Goal: Task Accomplishment & Management: Complete application form

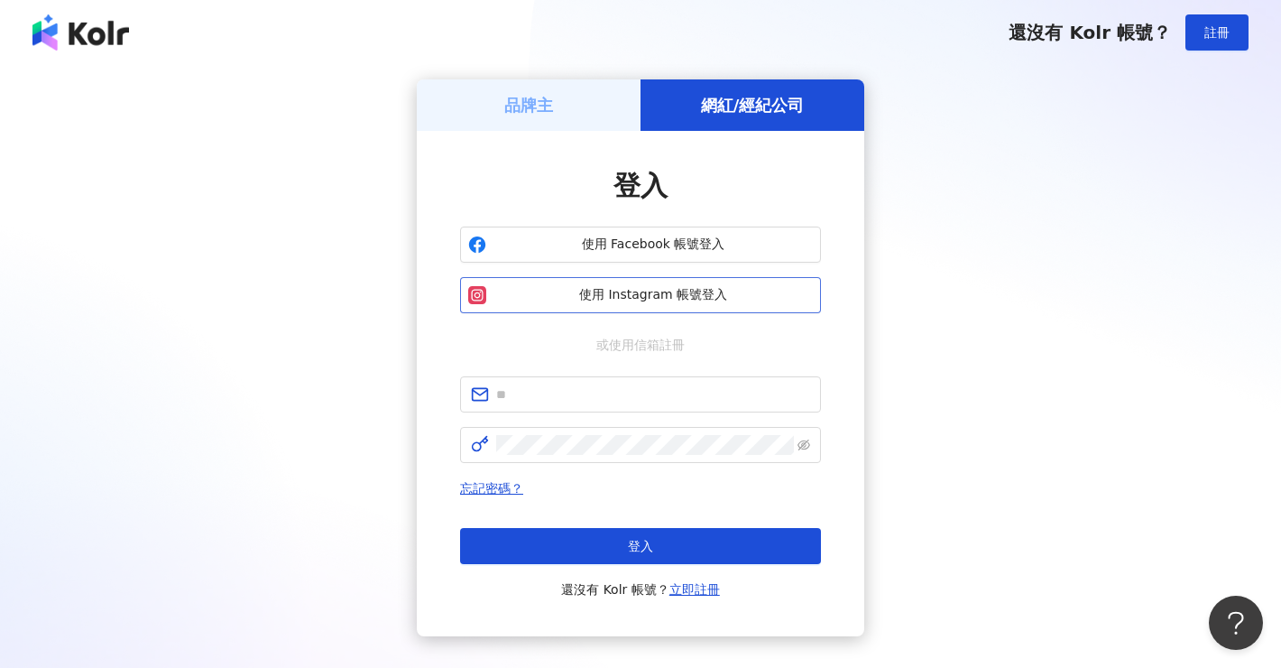
click at [671, 291] on span "使用 Instagram 帳號登入" at bounding box center [653, 295] width 319 height 18
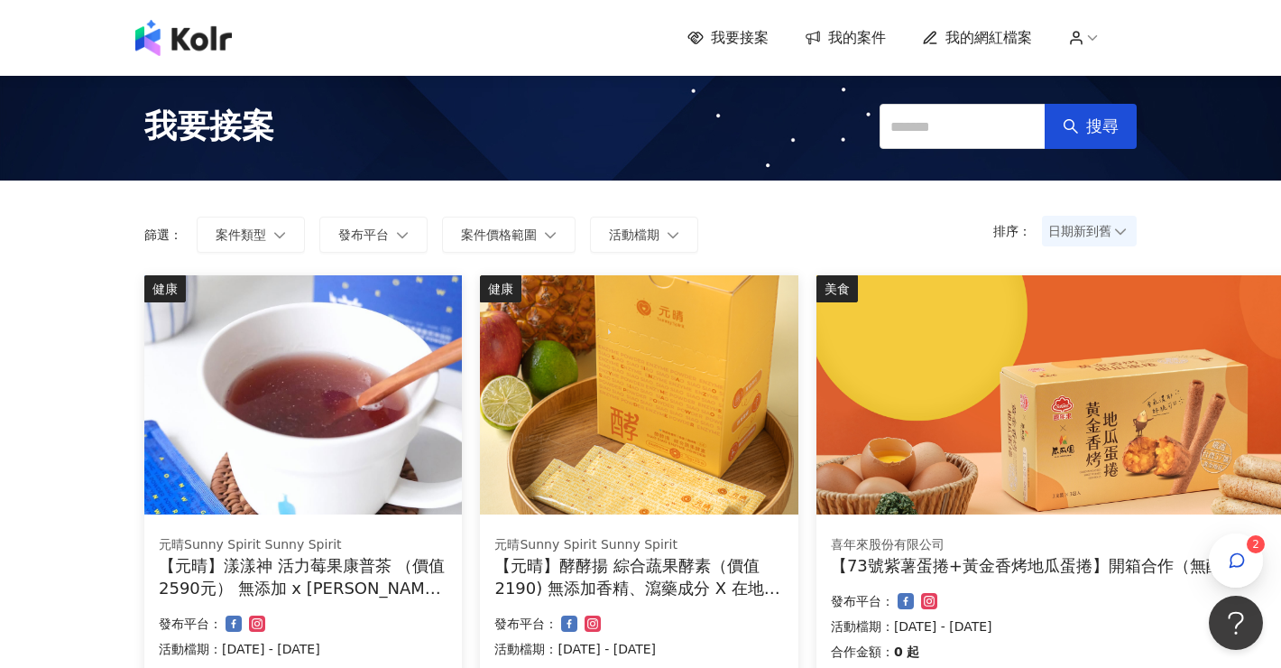
click at [1069, 36] on icon at bounding box center [1076, 38] width 16 height 16
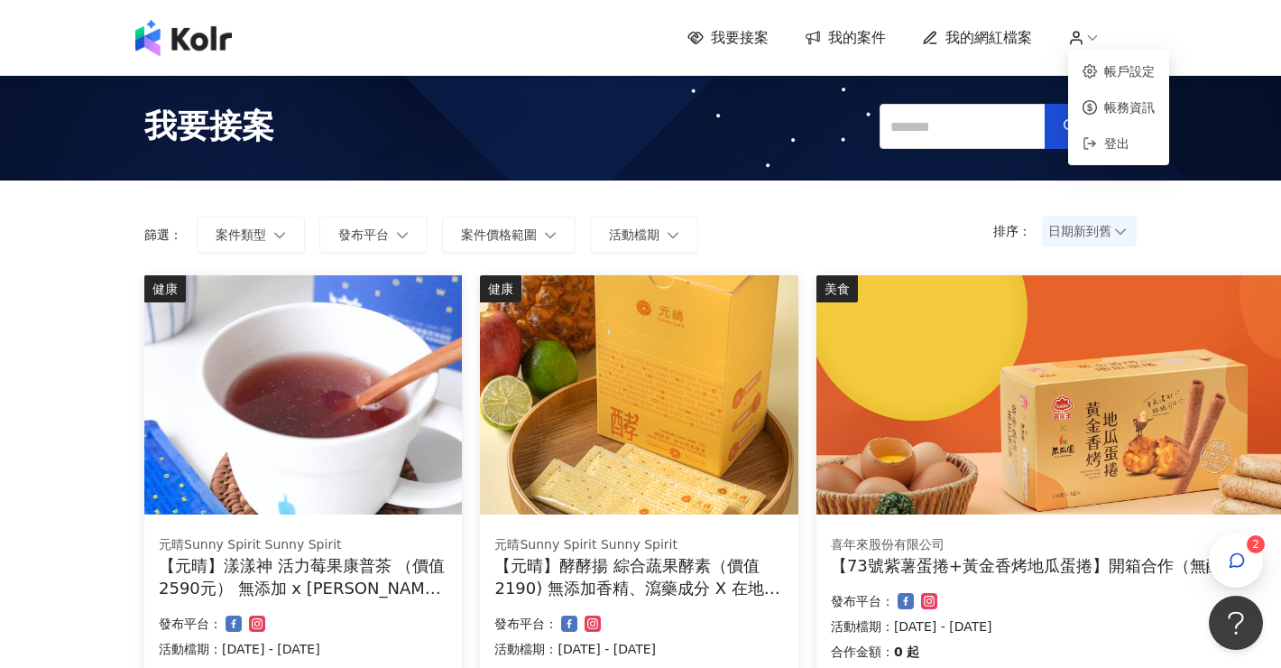
click at [867, 29] on span "我的案件" at bounding box center [857, 38] width 58 height 20
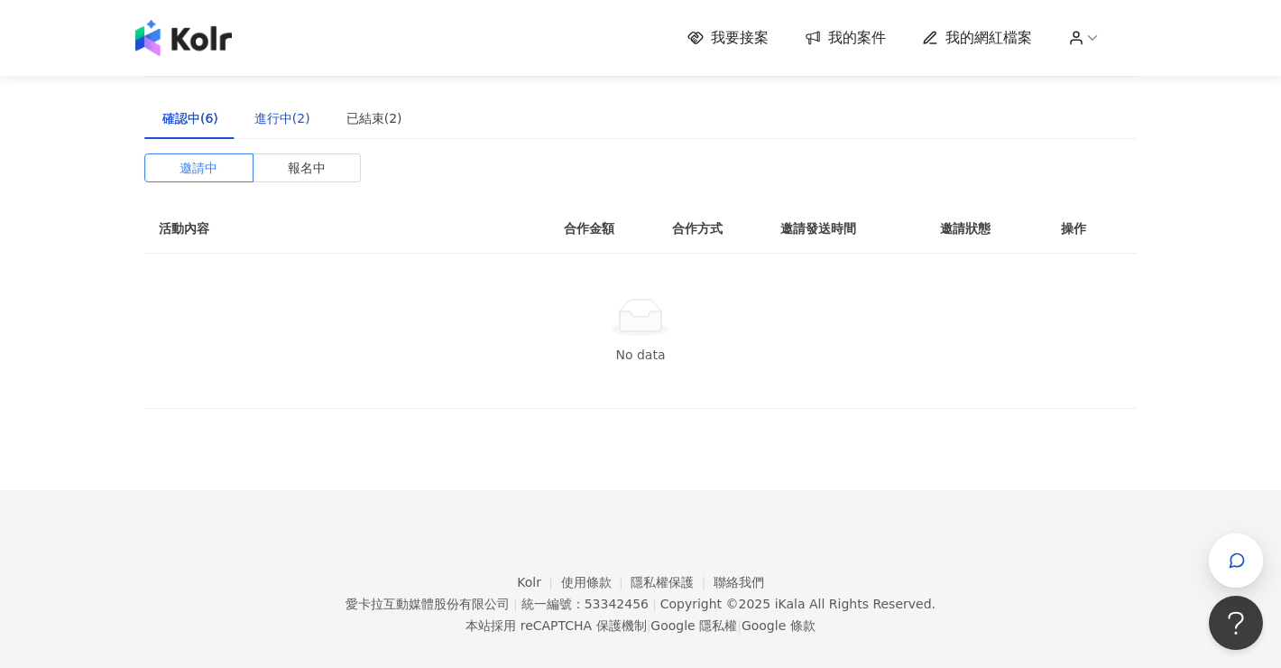
click at [287, 115] on div "進行中(2)" at bounding box center [282, 118] width 56 height 20
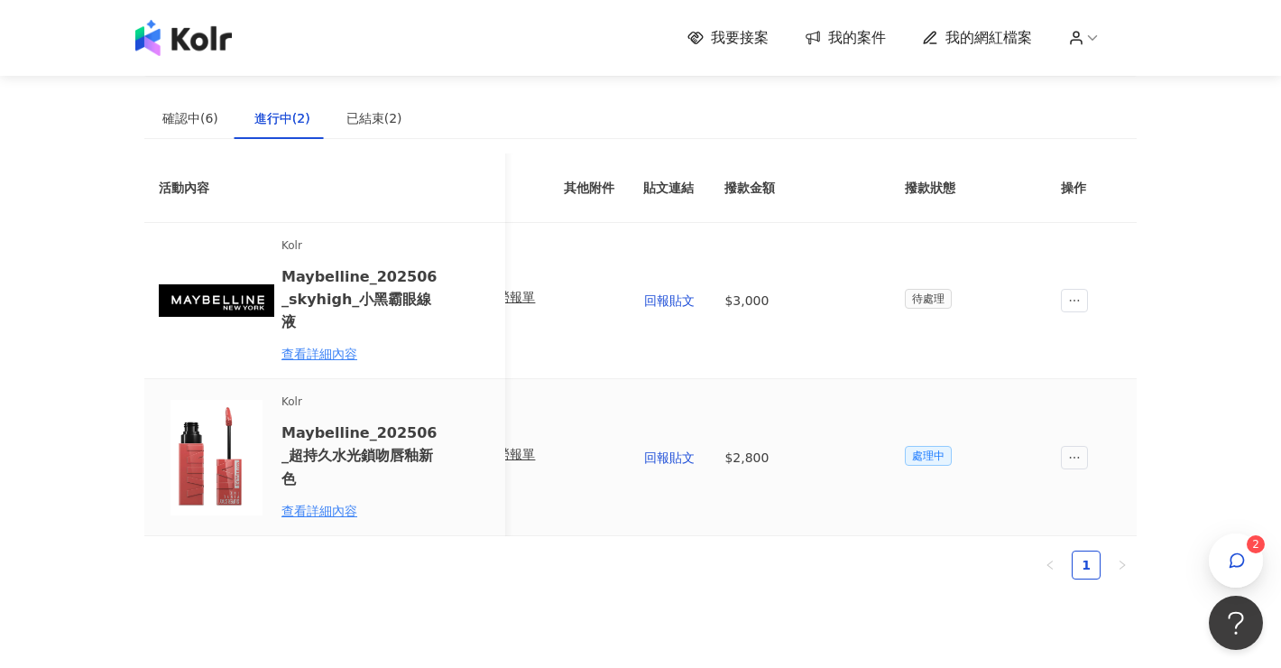
scroll to position [0, 911]
click at [180, 120] on div "確認中(6)" at bounding box center [190, 118] width 56 height 20
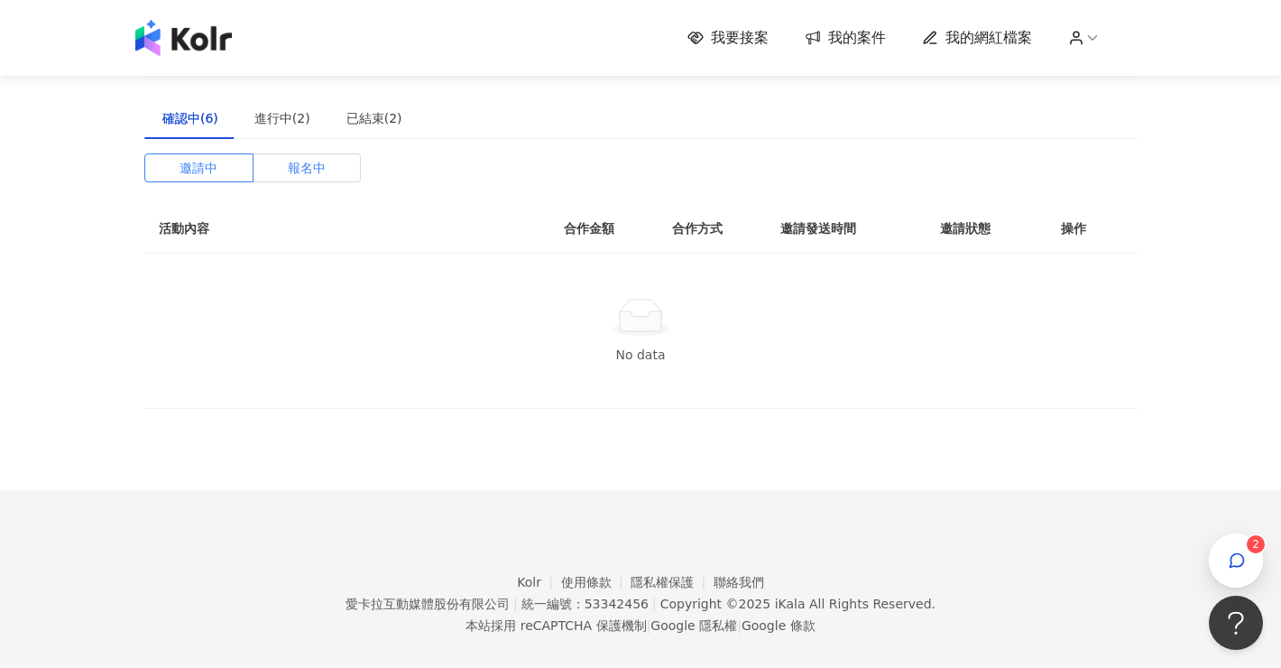
click at [303, 171] on span "報名中" at bounding box center [307, 167] width 38 height 27
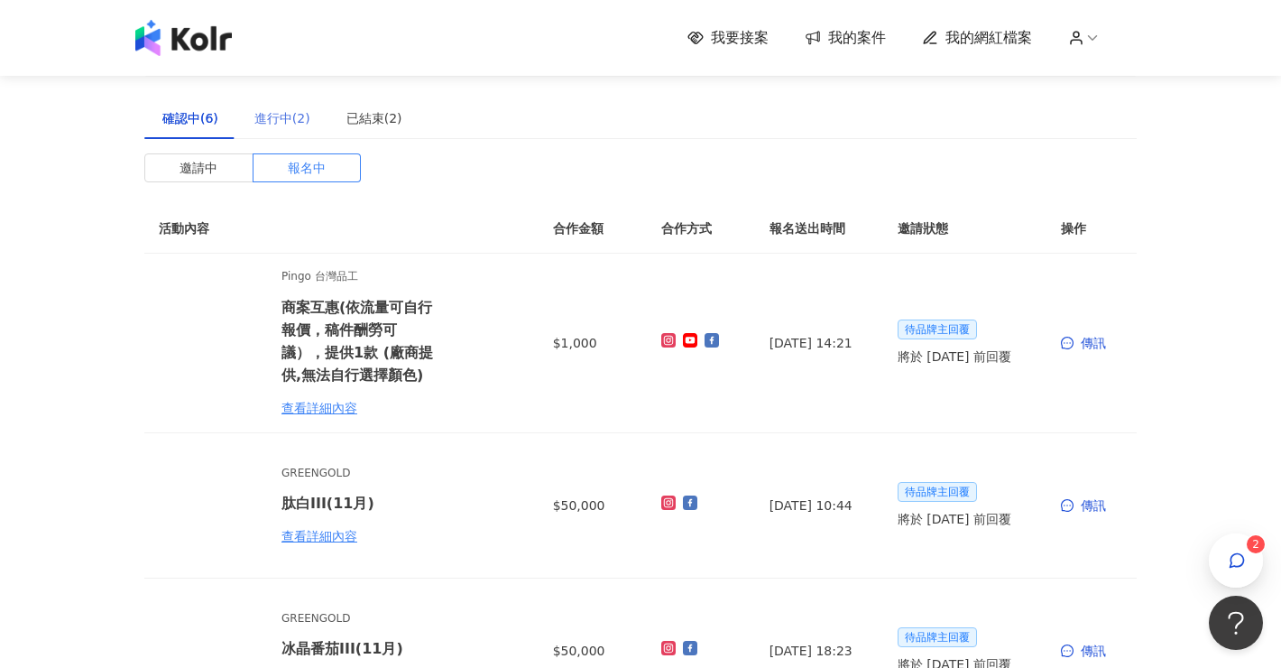
scroll to position [0, 0]
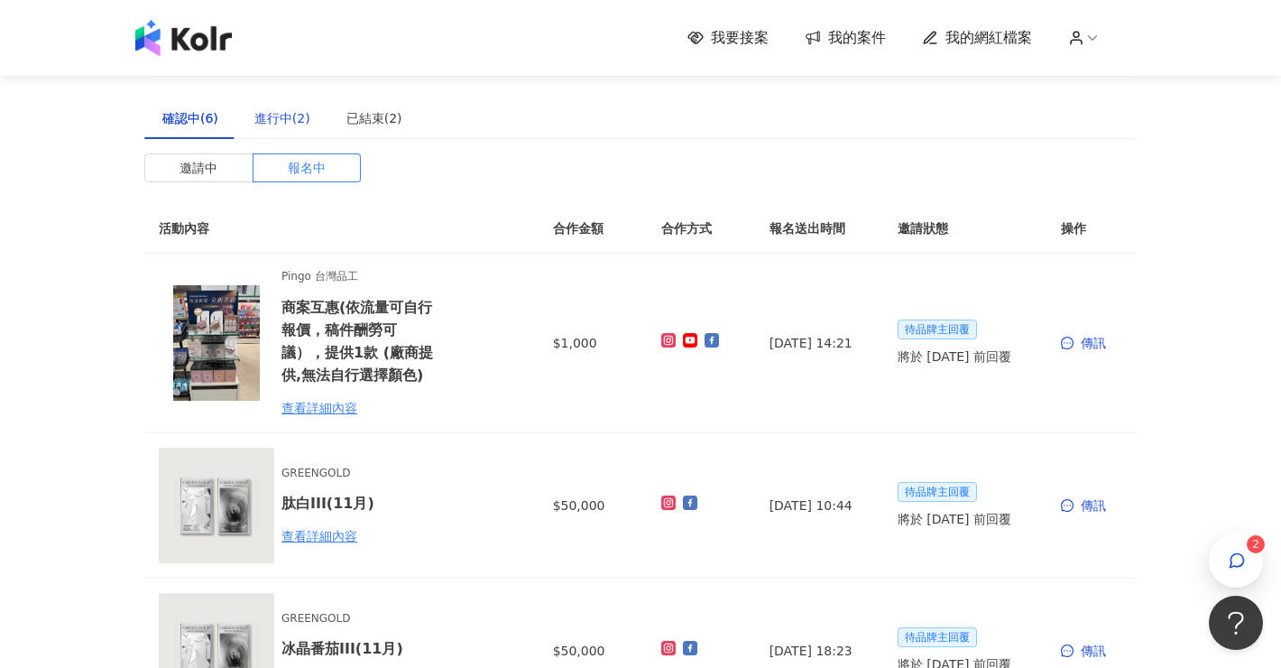
click at [298, 112] on div "進行中(2)" at bounding box center [282, 118] width 56 height 20
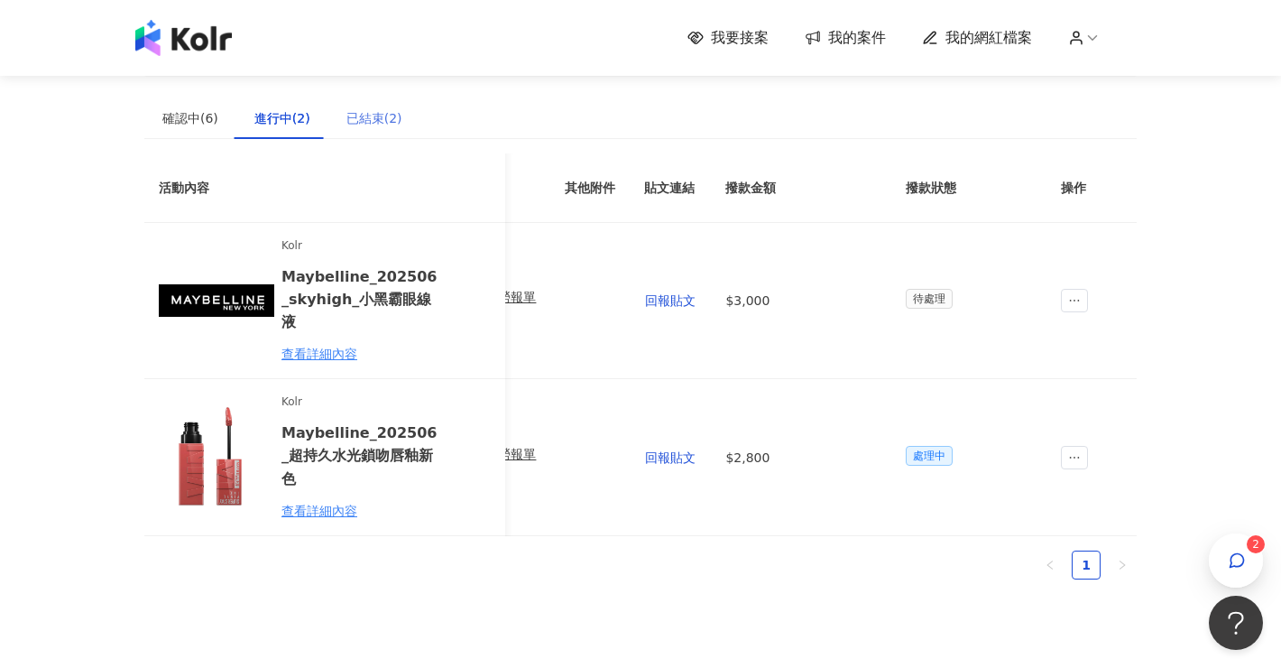
click at [335, 125] on div "已結束(2)" at bounding box center [374, 118] width 92 height 42
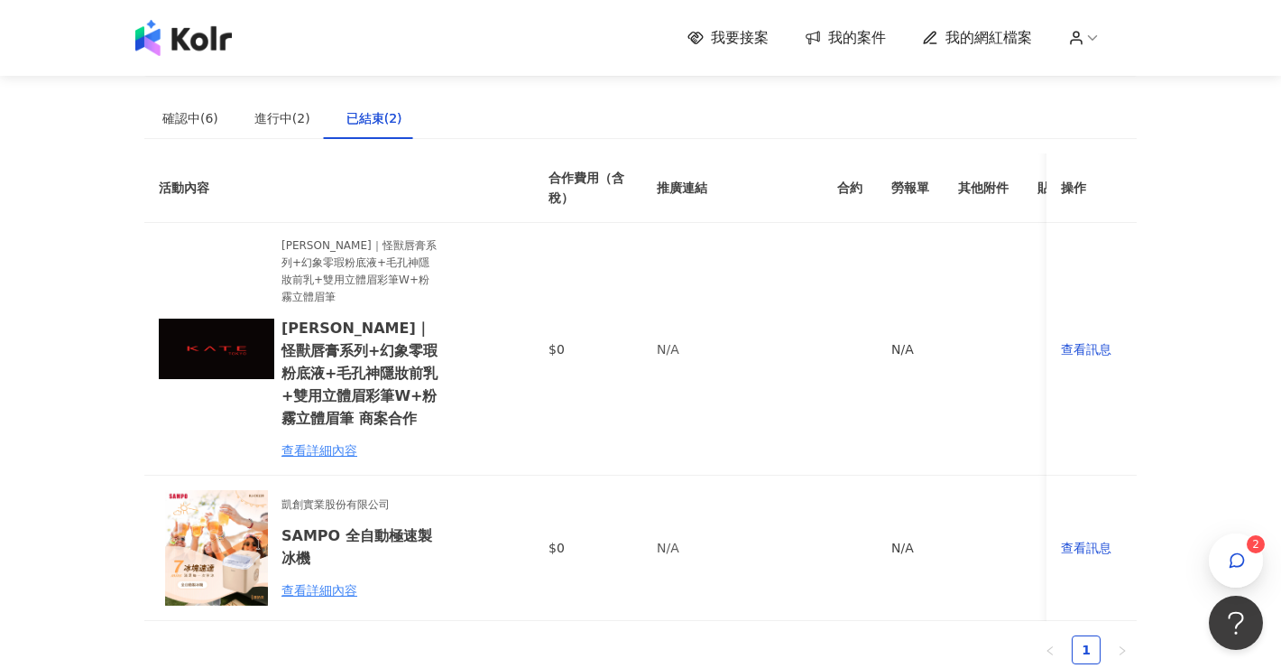
click at [224, 92] on div "建議執行流程 確認中(6) 進行中(2) 已結束(2) 邀請中 報名中 活動內容 合作金額 合作方式 報名送出時間 邀請狀態 操作 Pingo 台灣品工 商案…" at bounding box center [640, 355] width 993 height 647
click at [275, 123] on div "進行中(2)" at bounding box center [282, 118] width 56 height 20
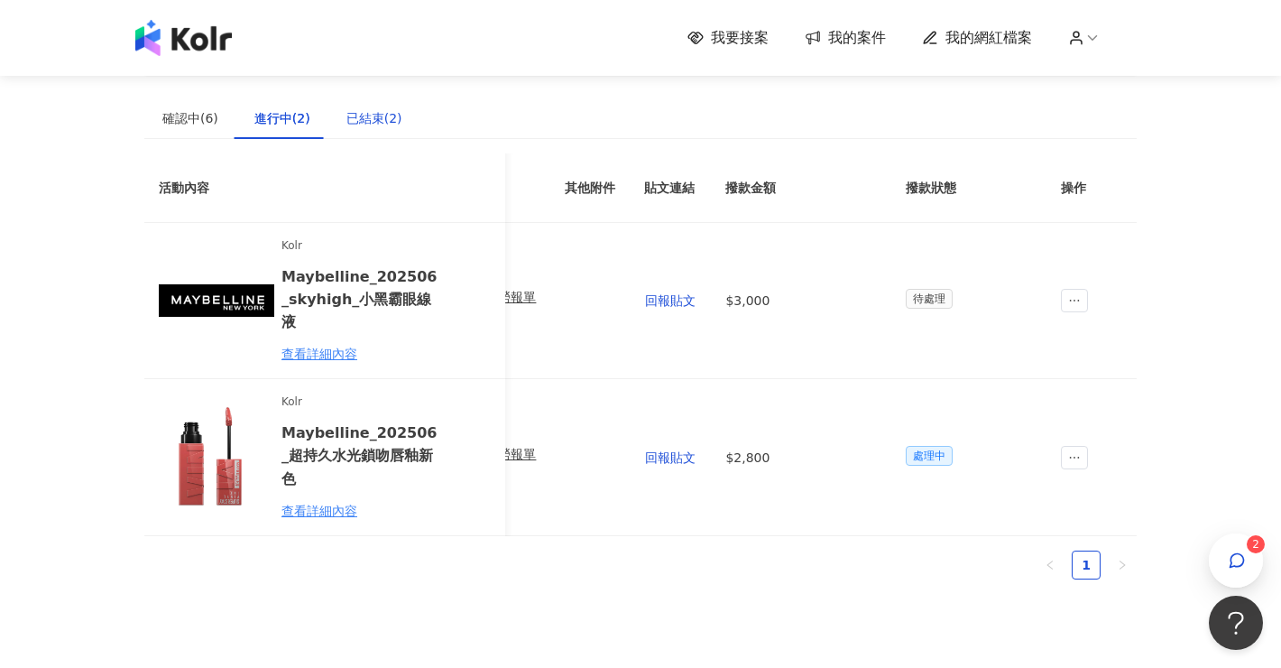
click at [356, 125] on div "已結束(2)" at bounding box center [375, 118] width 56 height 20
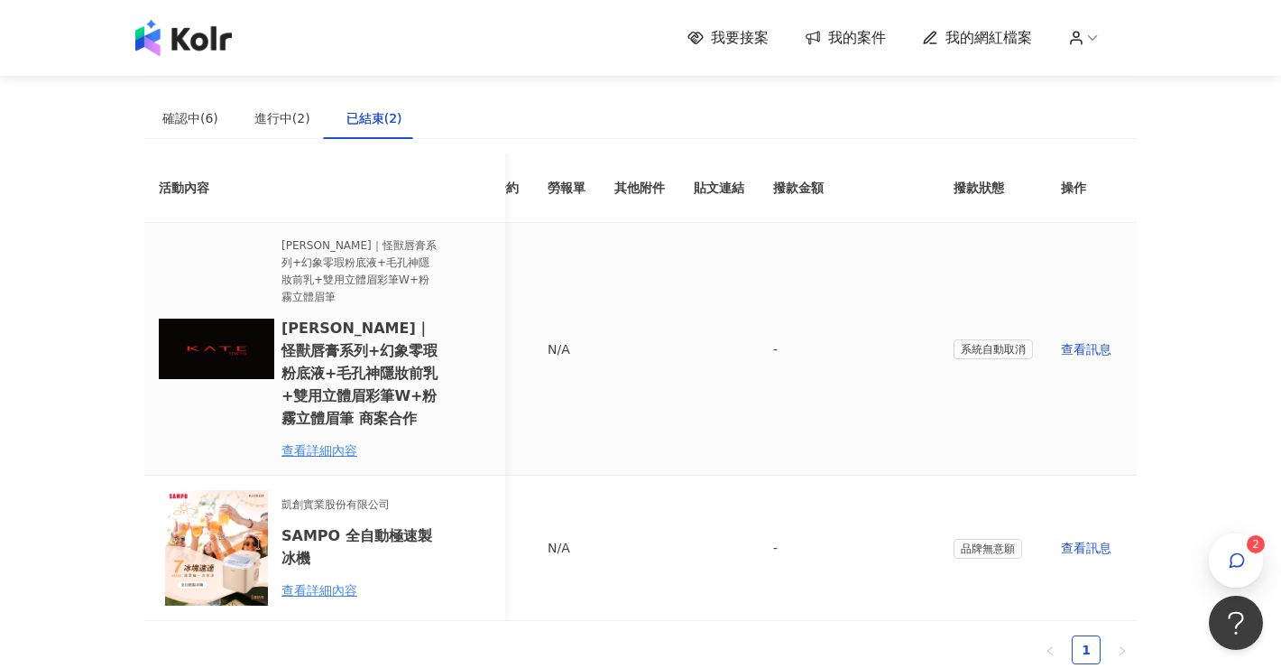
scroll to position [0, 343]
click at [998, 339] on span "系統自動取消" at bounding box center [994, 349] width 79 height 20
click at [250, 125] on div "進行中(2)" at bounding box center [282, 118] width 92 height 42
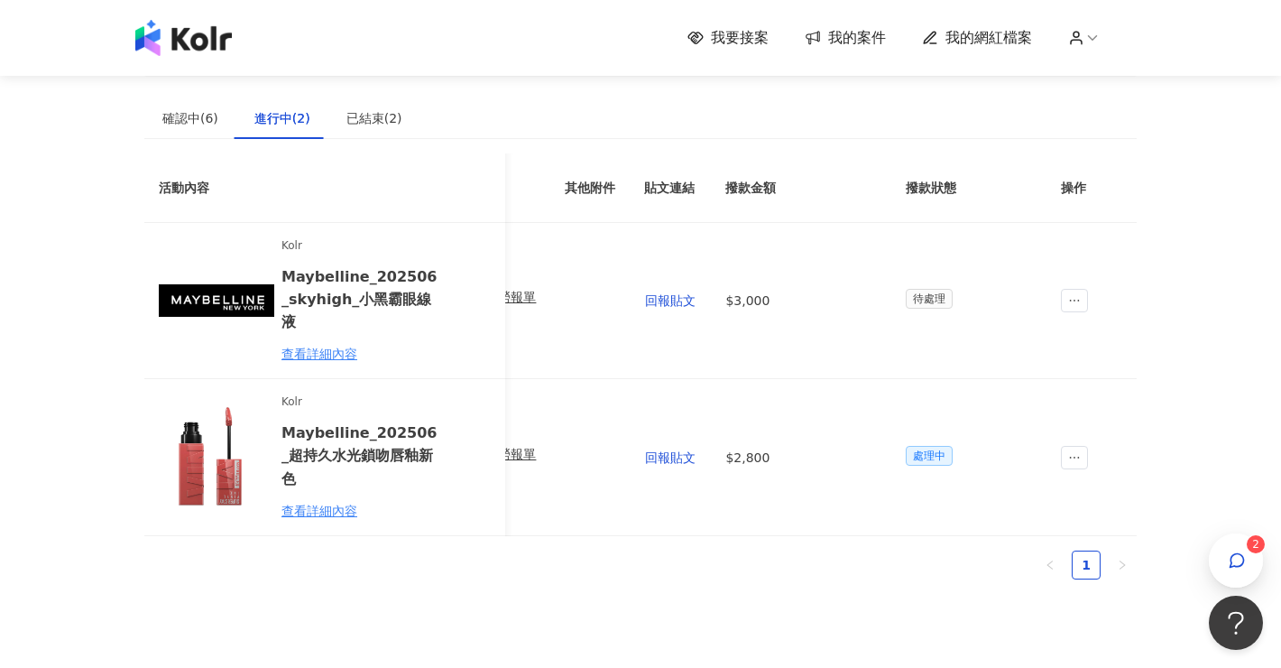
click at [760, 33] on span "我要接案" at bounding box center [740, 38] width 58 height 20
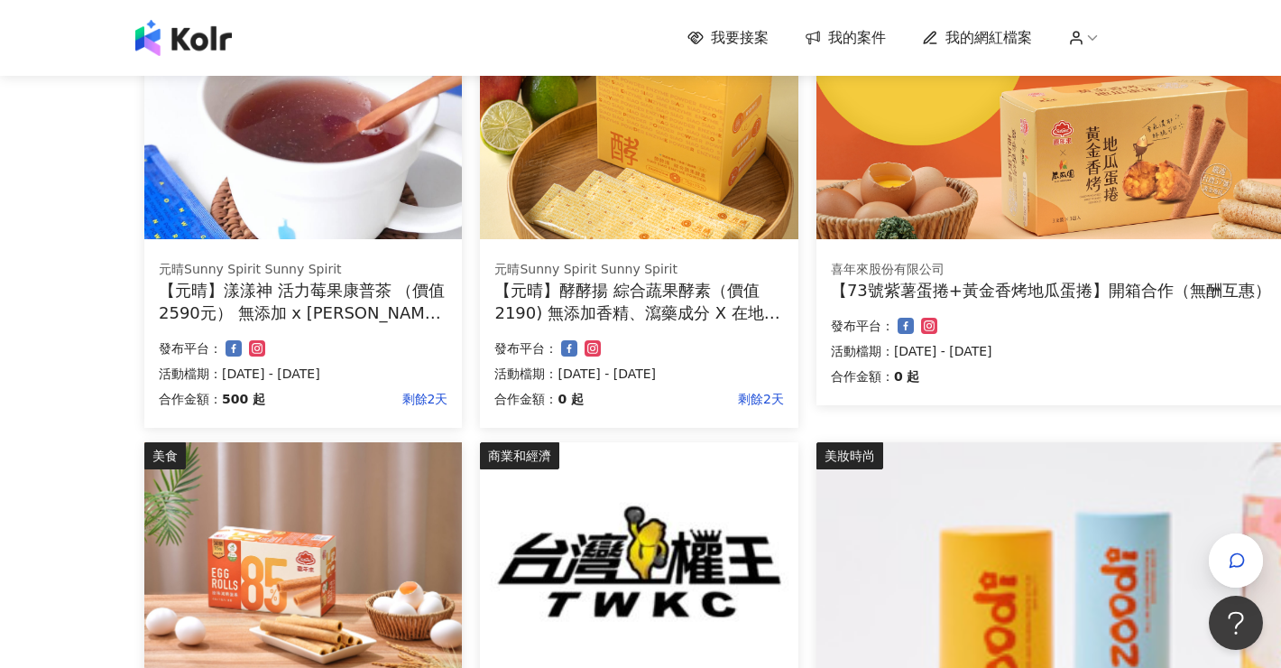
scroll to position [125, 0]
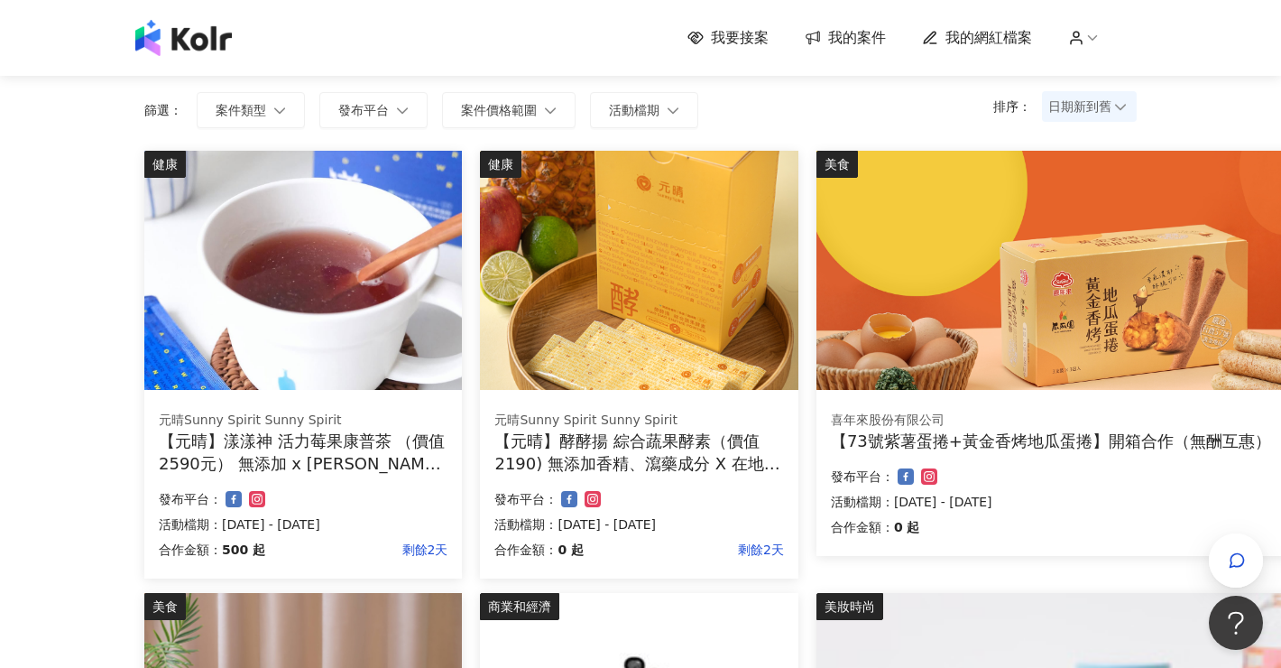
click at [937, 390] on div "美食 喜年來股份有限公司 【73號紫薯蛋捲+黃金香烤地瓜蛋捲】開箱合作（無酬互惠） 合作金額： 0 起 剩餘3天 發布平台： 活動檔期：[DATE] - [D…" at bounding box center [1152, 353] width 670 height 405
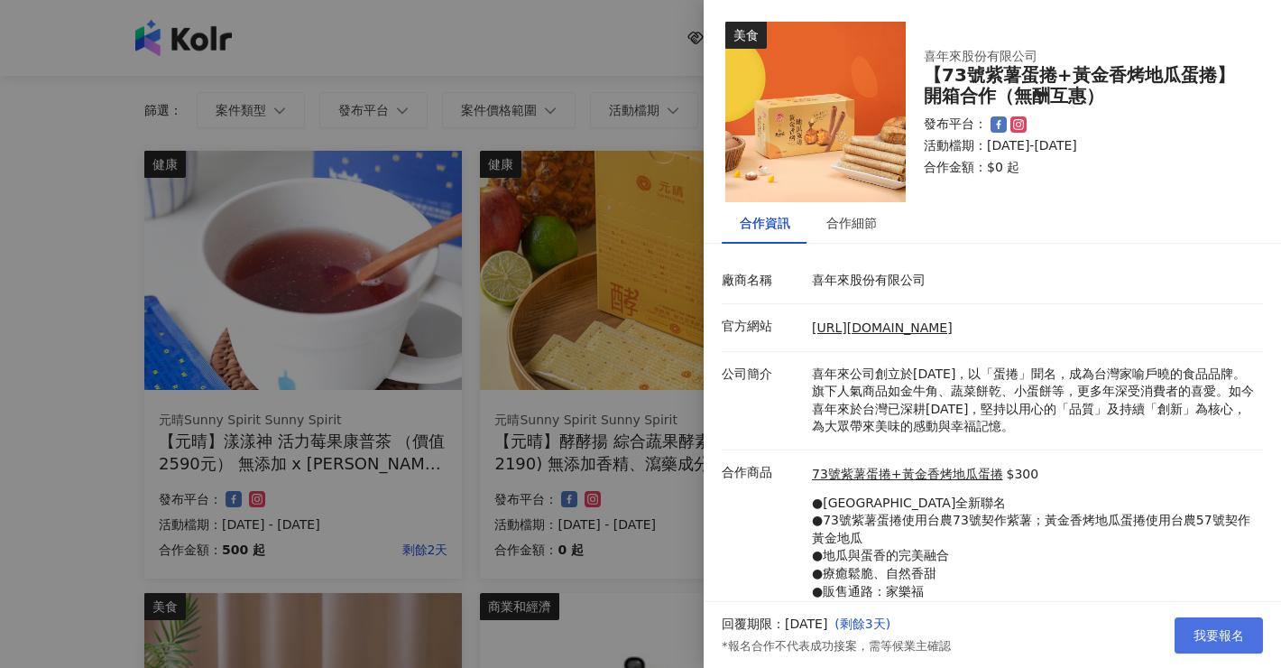
click at [1232, 644] on button "我要報名" at bounding box center [1219, 635] width 88 height 36
click at [484, 543] on body "我要接案 我的案件 我的網紅檔案 我要接案 搜尋 排序： 日期新到舊 篩選： 案件類型 發布平台 案件價格範圍 活動檔期 清除 套用 健康 元晴Sunny S…" at bounding box center [640, 209] width 1281 height 668
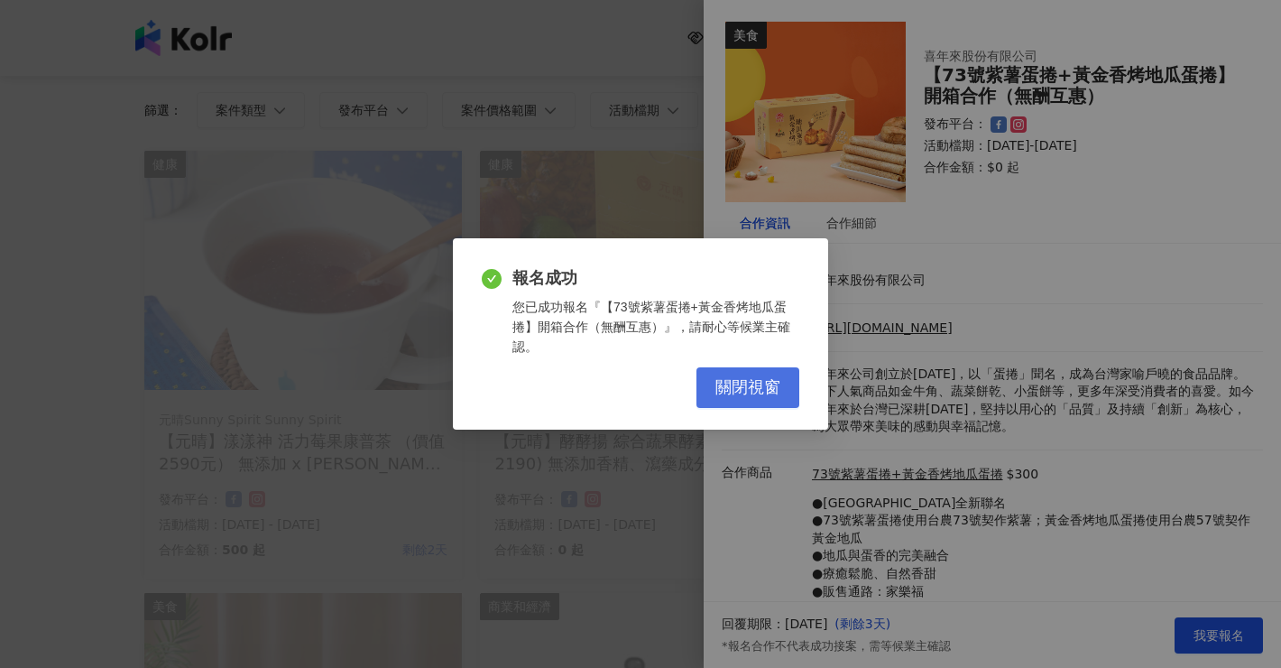
click at [741, 402] on button "關閉視窗" at bounding box center [748, 387] width 103 height 41
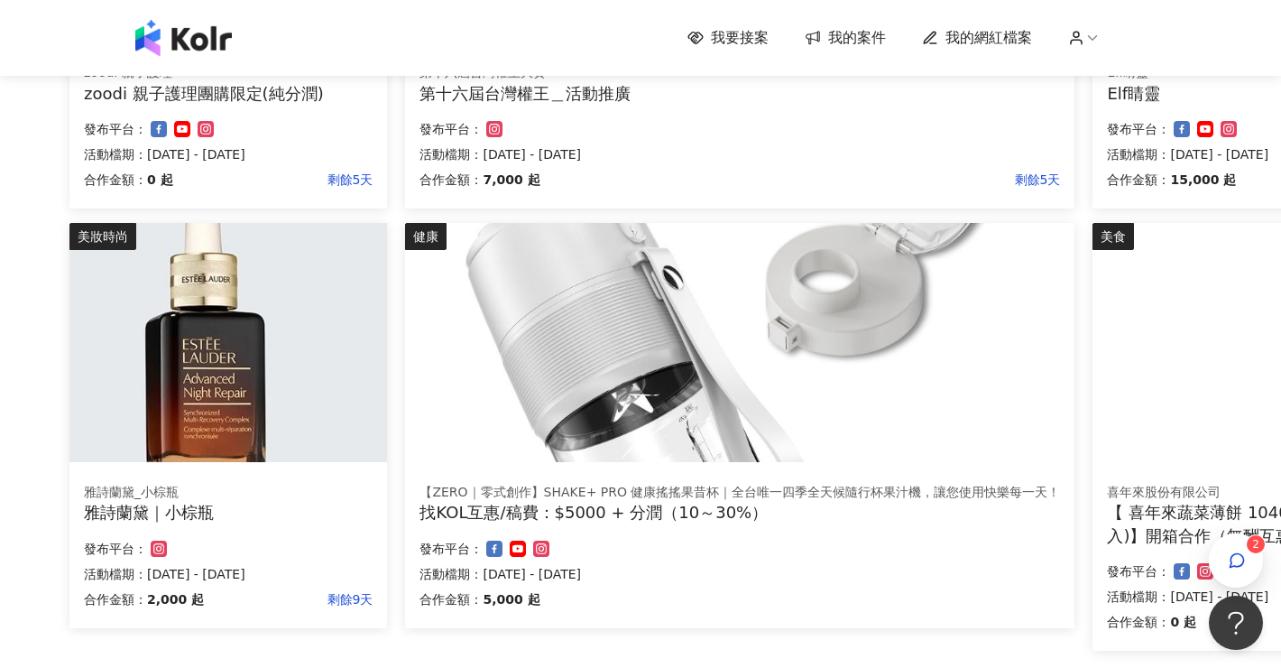
scroll to position [912, 75]
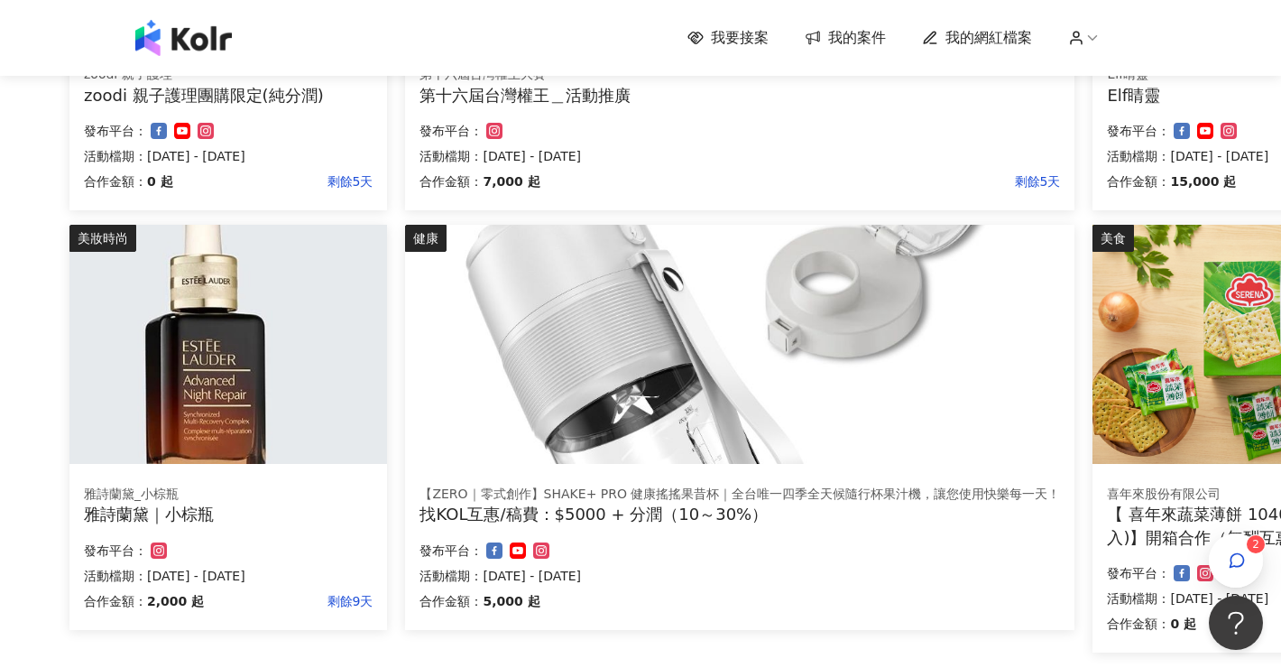
click at [259, 540] on div "發布平台：" at bounding box center [228, 551] width 289 height 22
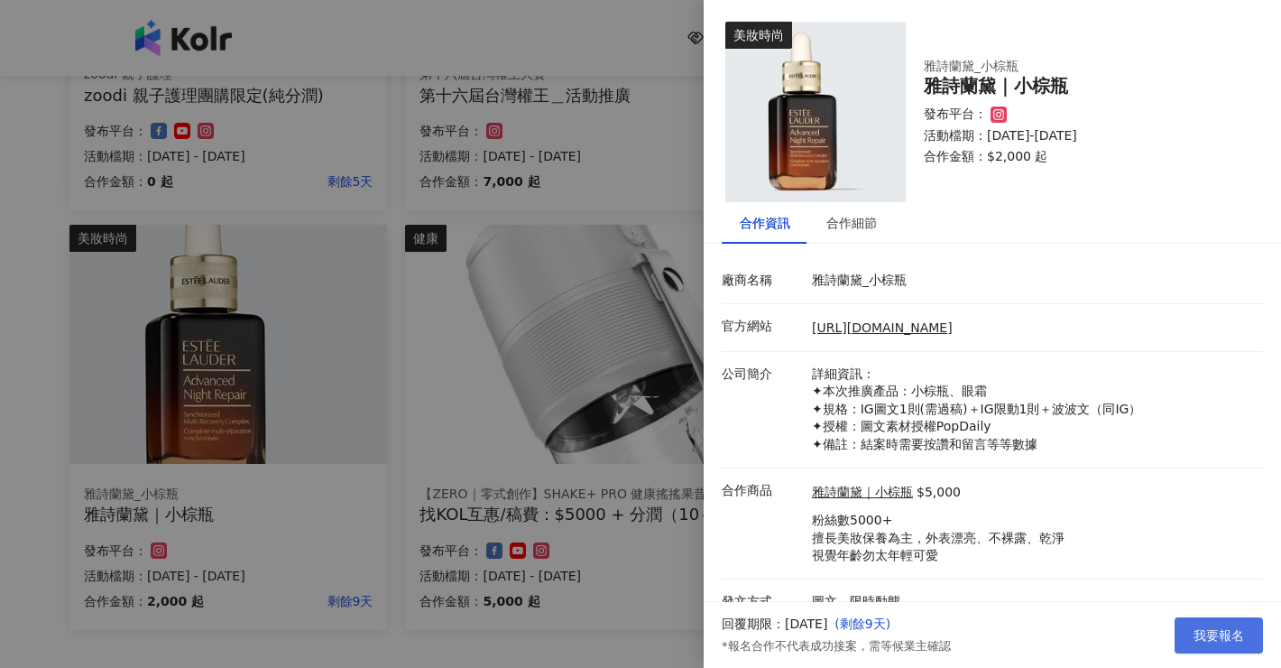
click at [1236, 633] on span "我要報名" at bounding box center [1219, 635] width 51 height 14
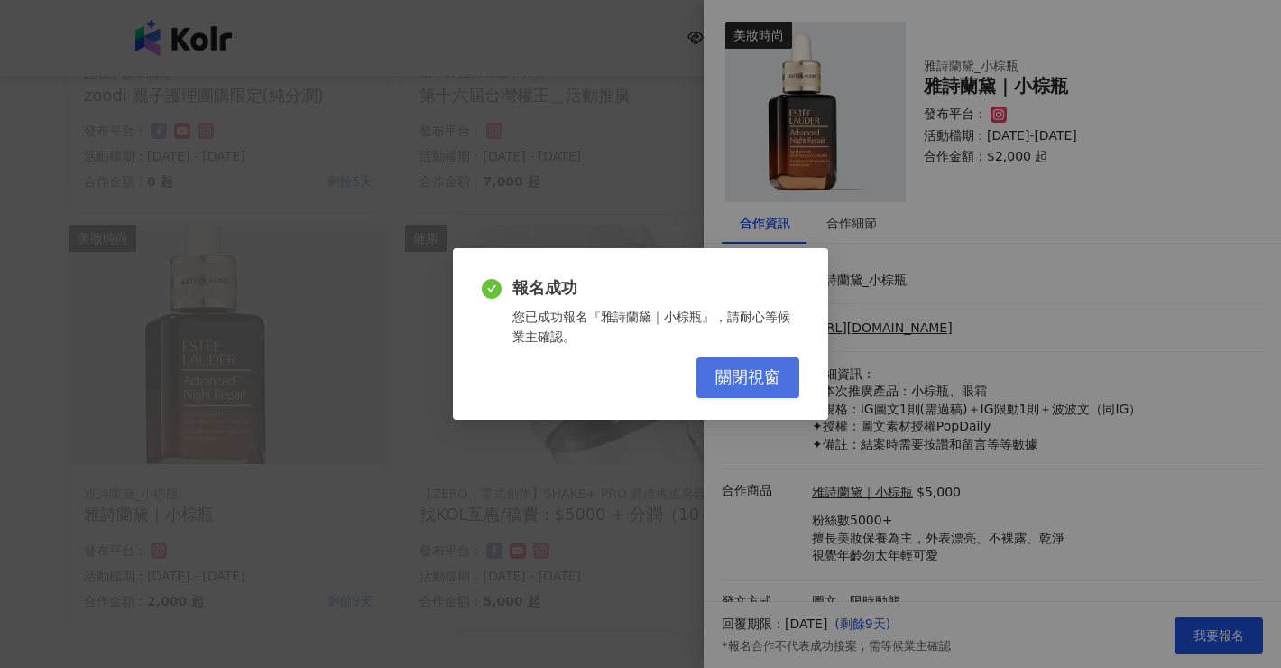
click at [747, 374] on span "關閉視窗" at bounding box center [748, 378] width 65 height 20
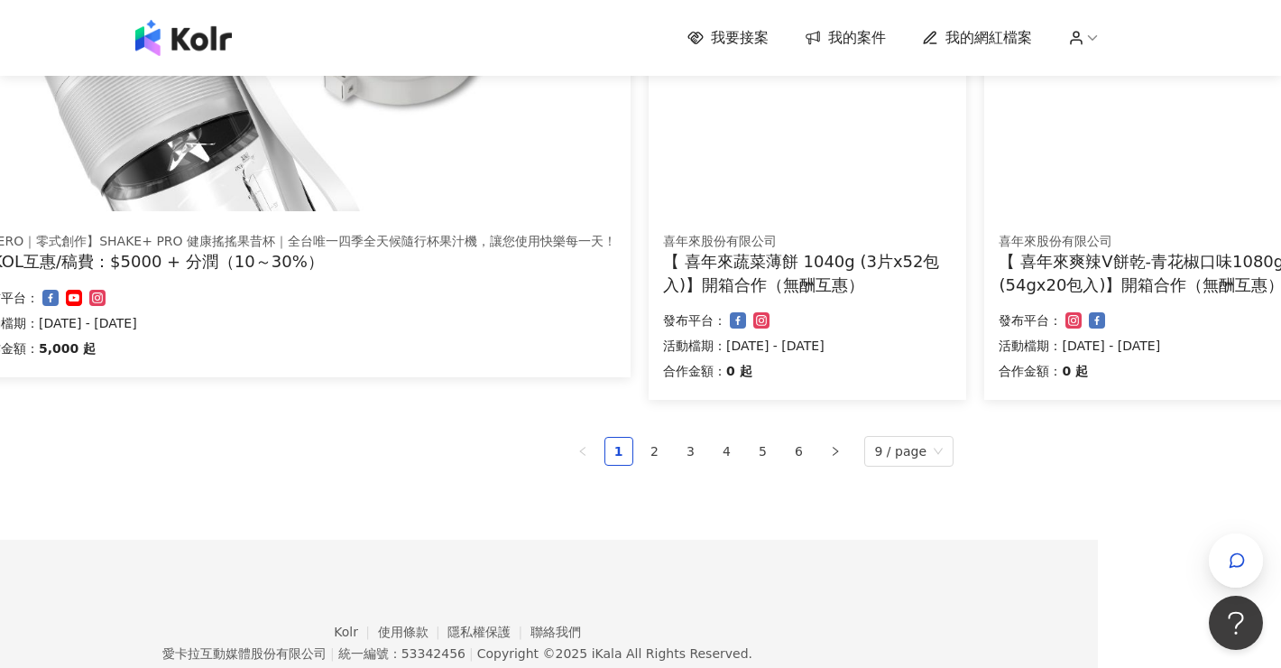
scroll to position [960, 183]
